Goal: Find specific page/section

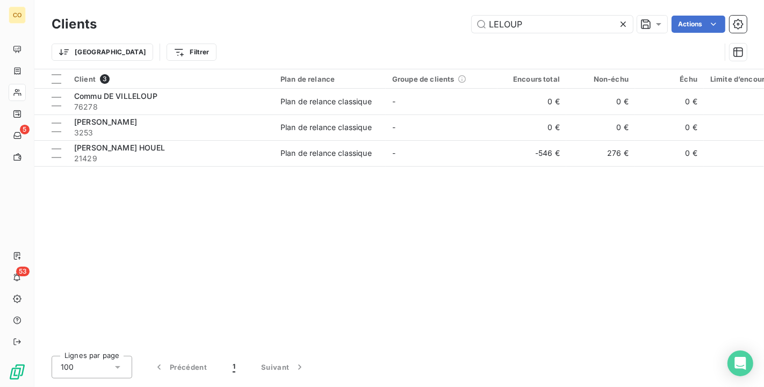
drag, startPoint x: 539, startPoint y: 30, endPoint x: 321, endPoint y: -10, distance: 221.1
click at [321, 0] on html "CO 5 53 Clients LELOUP Actions Trier Filtrer Client 3 Plan de relance Groupe de…" at bounding box center [382, 193] width 764 height 387
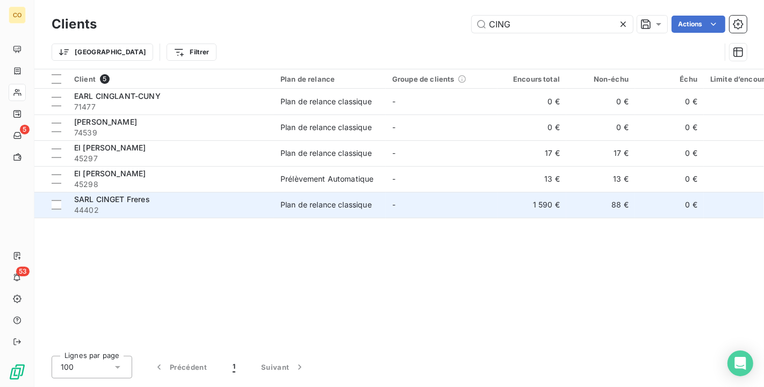
type input "CING"
click at [156, 206] on span "44402" at bounding box center [170, 210] width 193 height 11
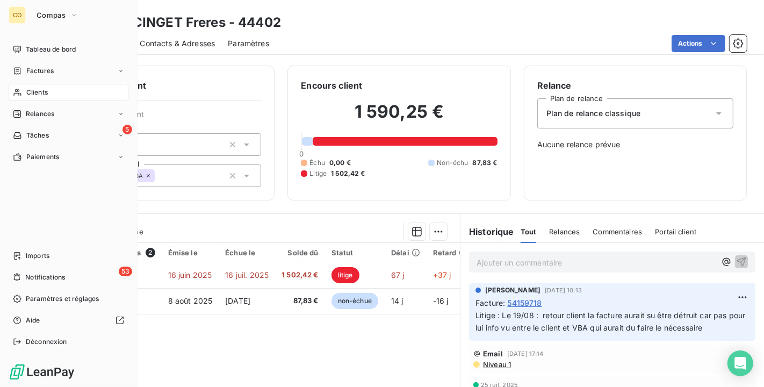
click at [38, 89] on span "Clients" at bounding box center [36, 93] width 21 height 10
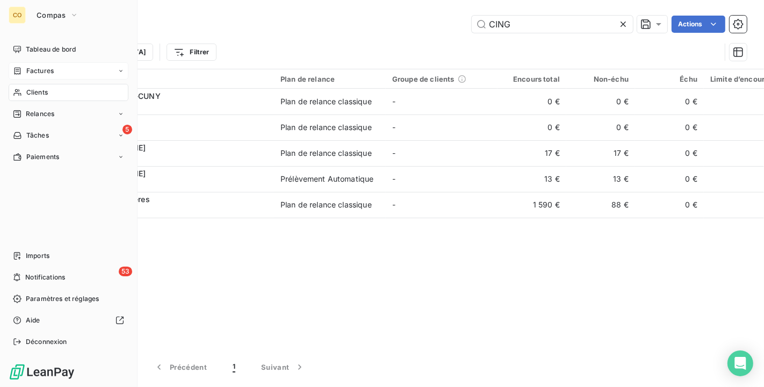
click at [34, 69] on span "Factures" at bounding box center [39, 71] width 27 height 10
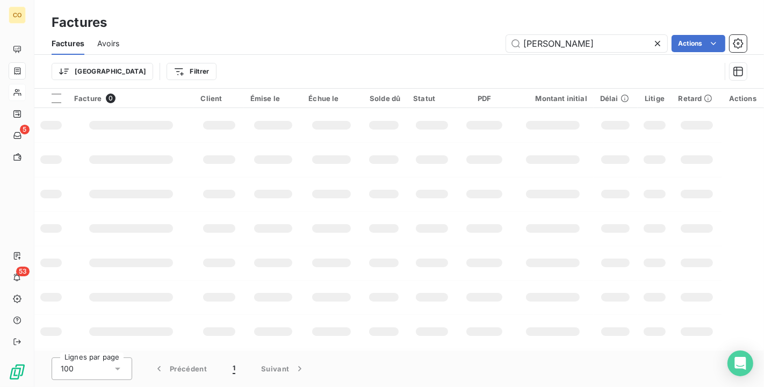
drag, startPoint x: 628, startPoint y: 49, endPoint x: 488, endPoint y: 32, distance: 141.2
click at [488, 32] on div "Factures Avoirs [PERSON_NAME]" at bounding box center [399, 43] width 730 height 23
type input "550141844"
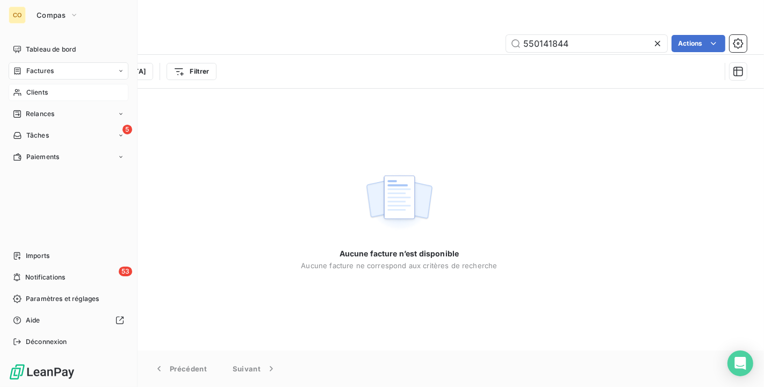
click at [26, 94] on span "Clients" at bounding box center [36, 93] width 21 height 10
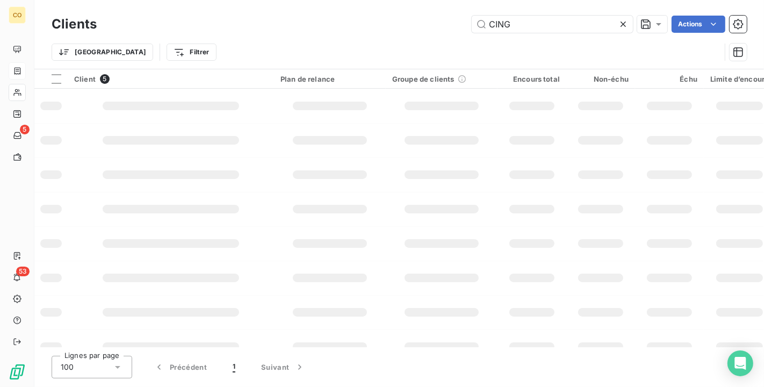
drag, startPoint x: 522, startPoint y: 28, endPoint x: 400, endPoint y: -7, distance: 127.0
click at [400, 0] on html "CO 5 53 Clients CING Actions Trier Filtrer Client 5 Plan de relance Groupe de c…" at bounding box center [382, 193] width 764 height 387
type input "GEERAERTS"
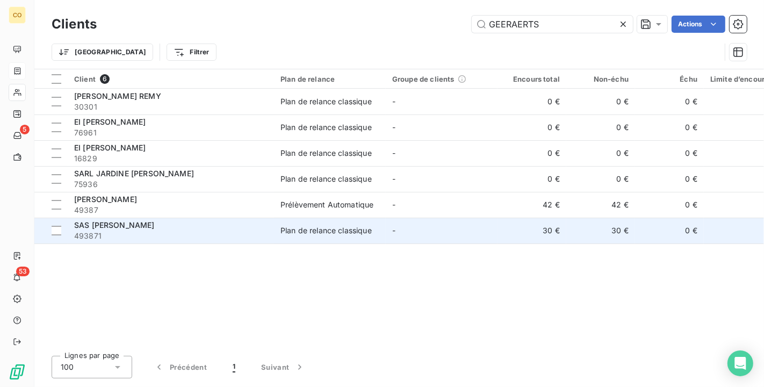
click at [139, 230] on span "493871" at bounding box center [170, 235] width 193 height 11
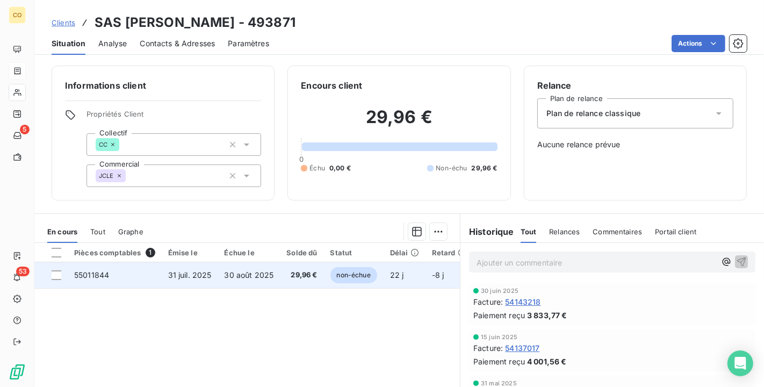
click at [220, 271] on td "30 août 2025" at bounding box center [249, 275] width 62 height 26
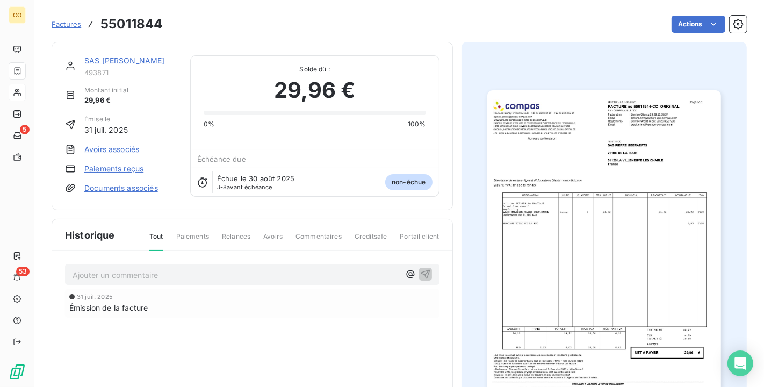
click at [619, 212] on img "button" at bounding box center [604, 255] width 234 height 330
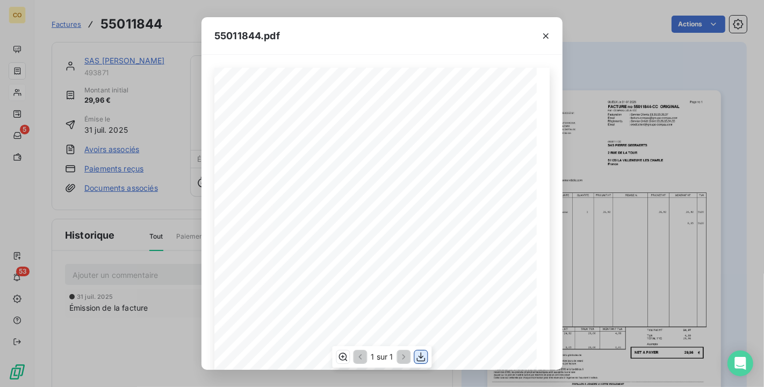
click at [422, 360] on icon "button" at bounding box center [421, 356] width 11 height 11
click at [708, 131] on div "55011844.pdf Adresse de livraison DESIGNATION UNITE QUANTITE PRIX NET HT MONTAN…" at bounding box center [382, 193] width 764 height 387
